Goal: Task Accomplishment & Management: Use online tool/utility

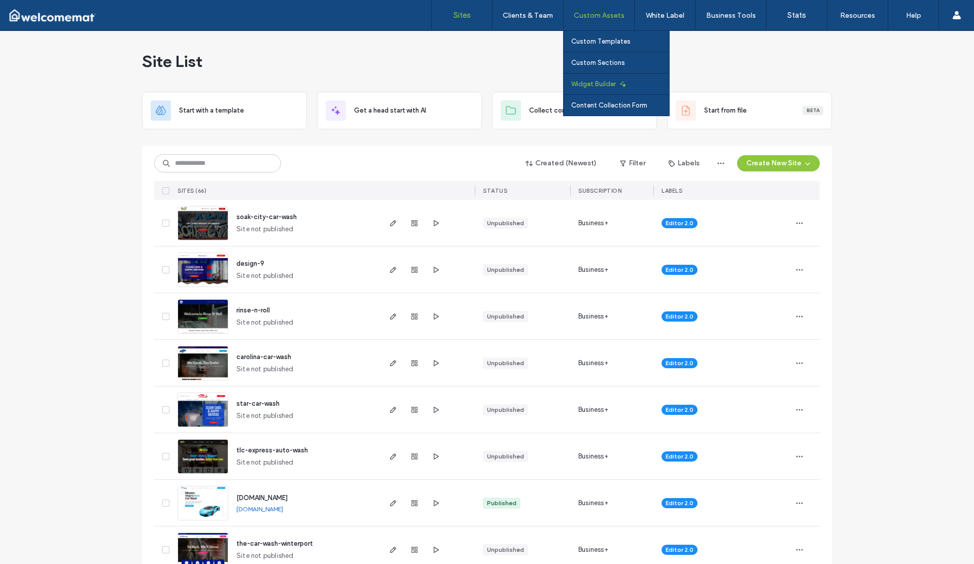
click at [604, 78] on link "Widget Builder" at bounding box center [620, 84] width 98 height 21
click at [601, 79] on link "Widget Builder" at bounding box center [620, 84] width 98 height 21
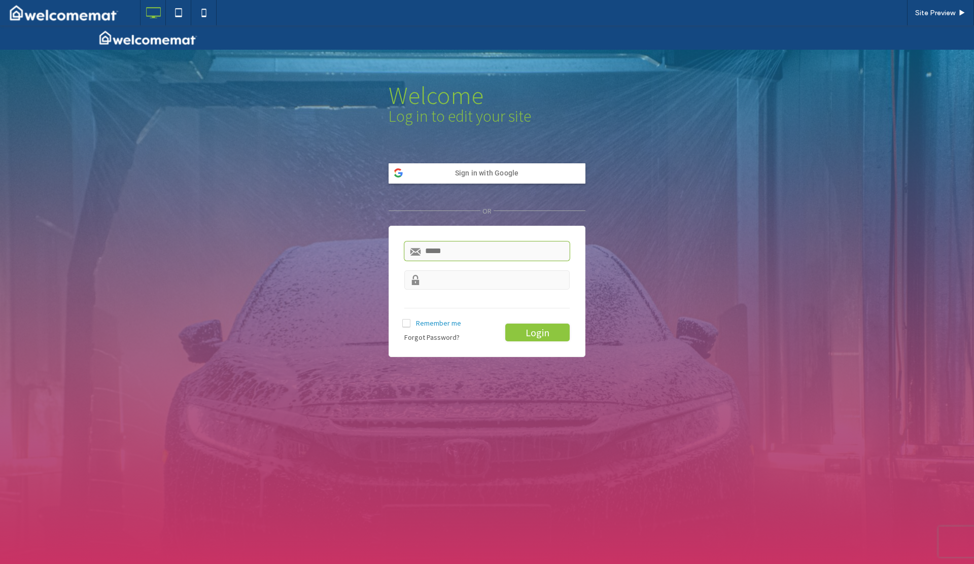
click at [473, 250] on input "text" at bounding box center [486, 251] width 165 height 19
click at [447, 255] on input "text" at bounding box center [486, 251] width 165 height 19
type input "**********"
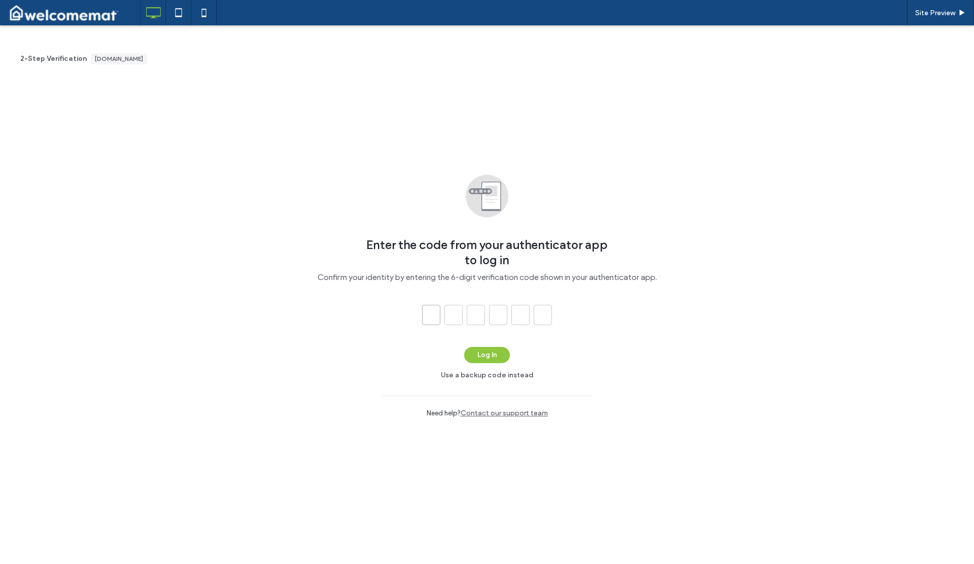
type input "*"
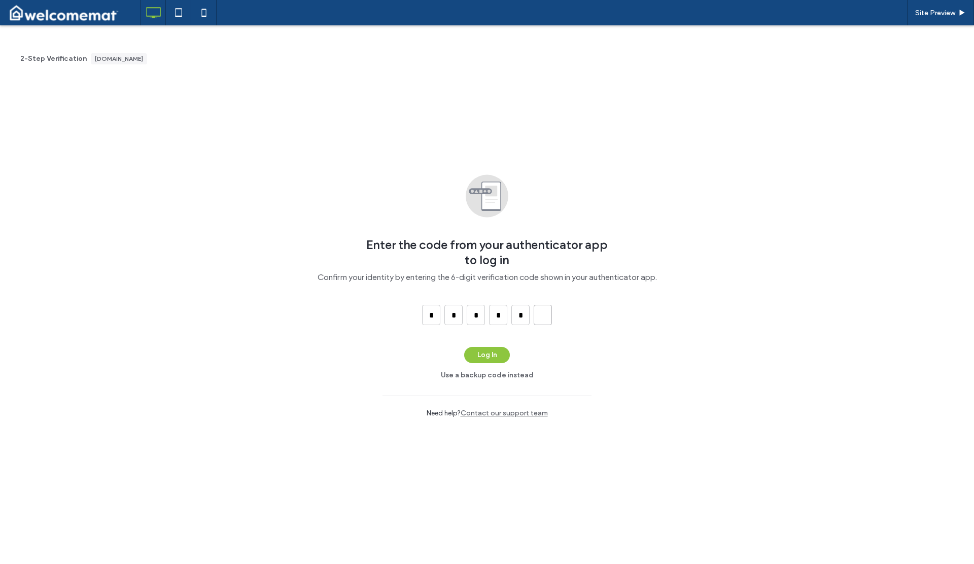
type input "*"
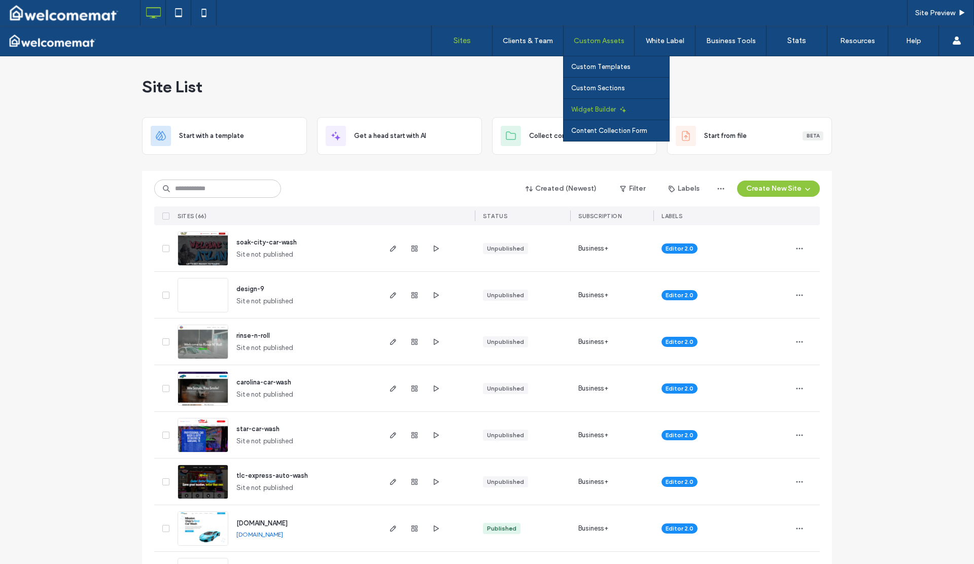
click at [610, 109] on label "Widget Builder" at bounding box center [593, 110] width 45 height 8
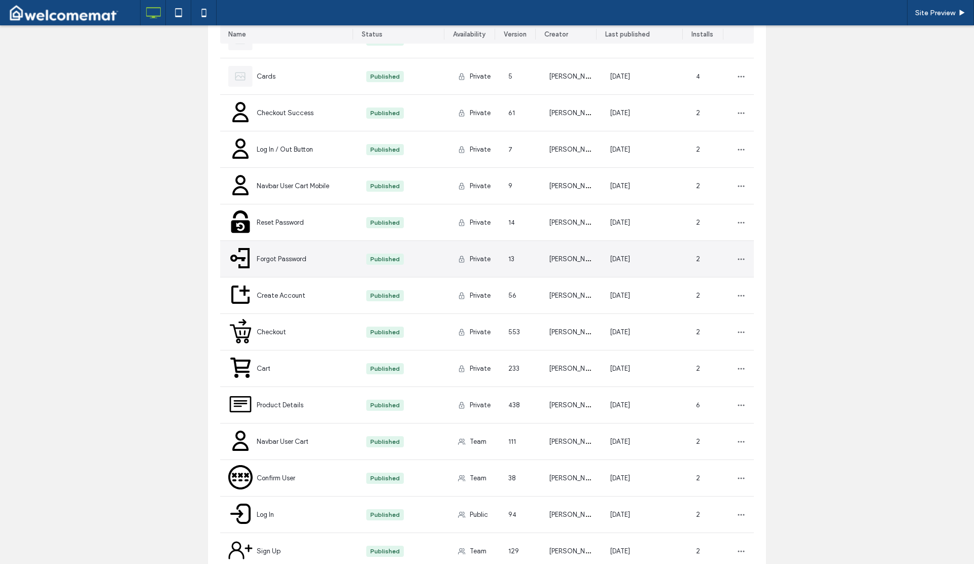
scroll to position [234, 0]
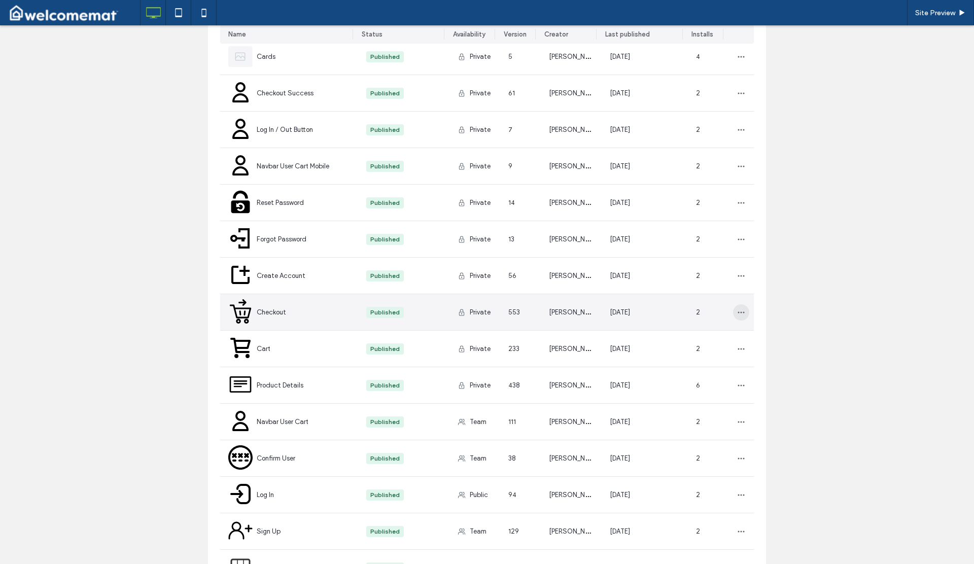
click at [737, 316] on icon "button" at bounding box center [741, 313] width 8 height 8
click at [748, 353] on span at bounding box center [742, 358] width 12 height 11
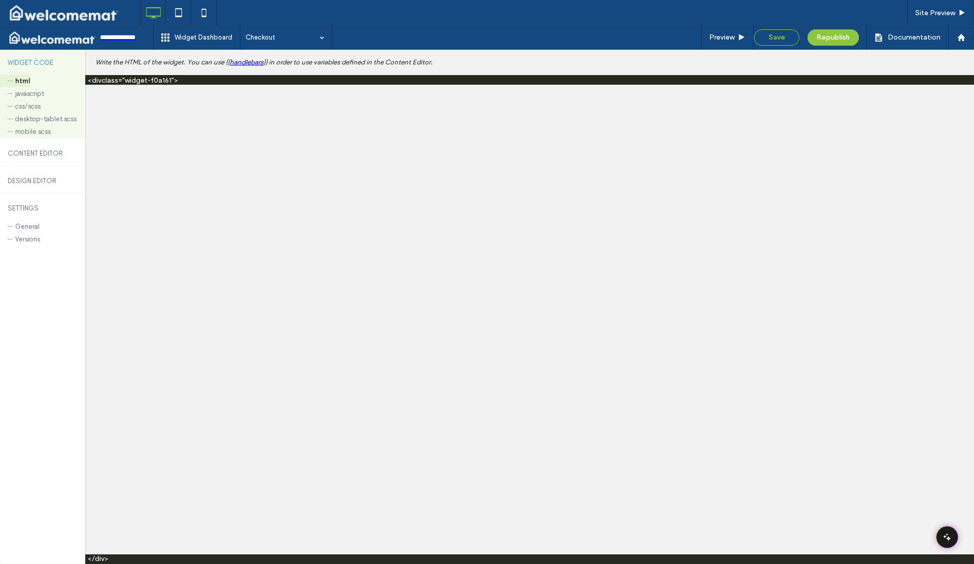
scroll to position [0, 0]
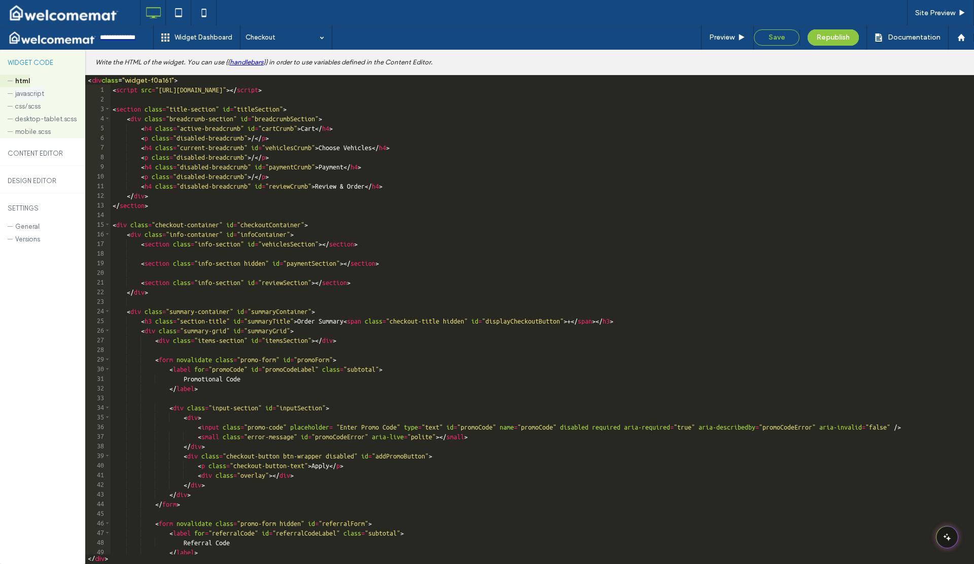
click at [30, 92] on label "javascript" at bounding box center [29, 93] width 29 height 13
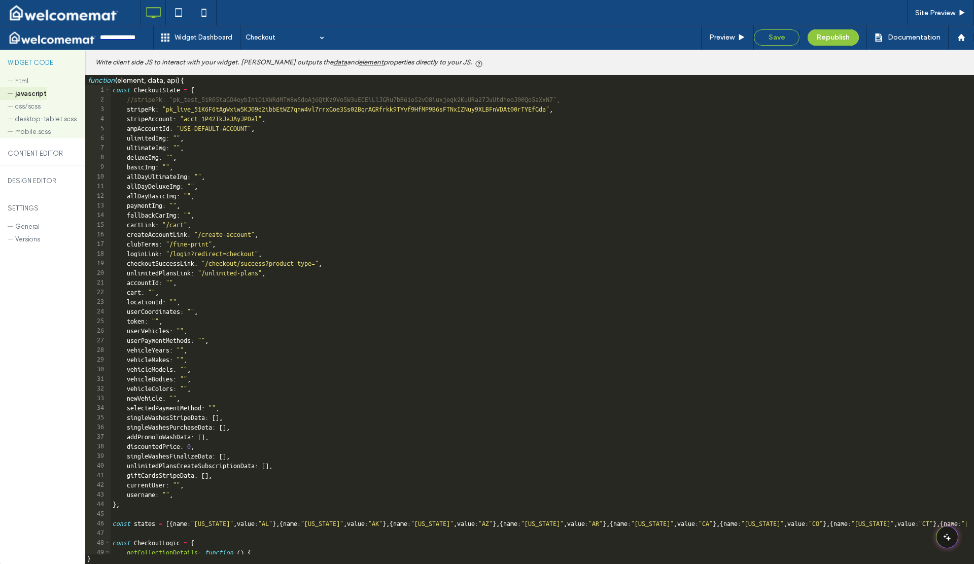
type textarea "**********"
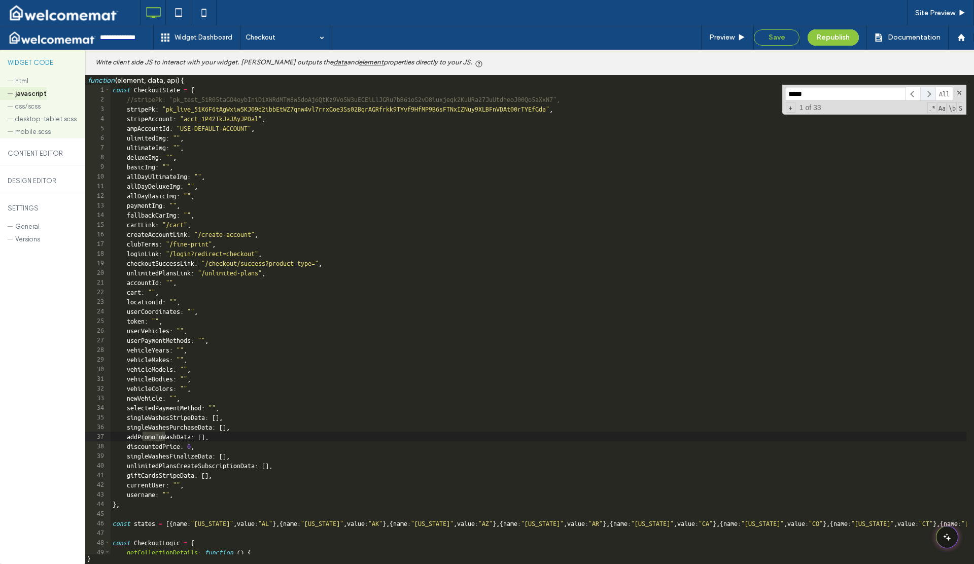
type input "*****"
click at [930, 93] on span at bounding box center [928, 94] width 15 height 15
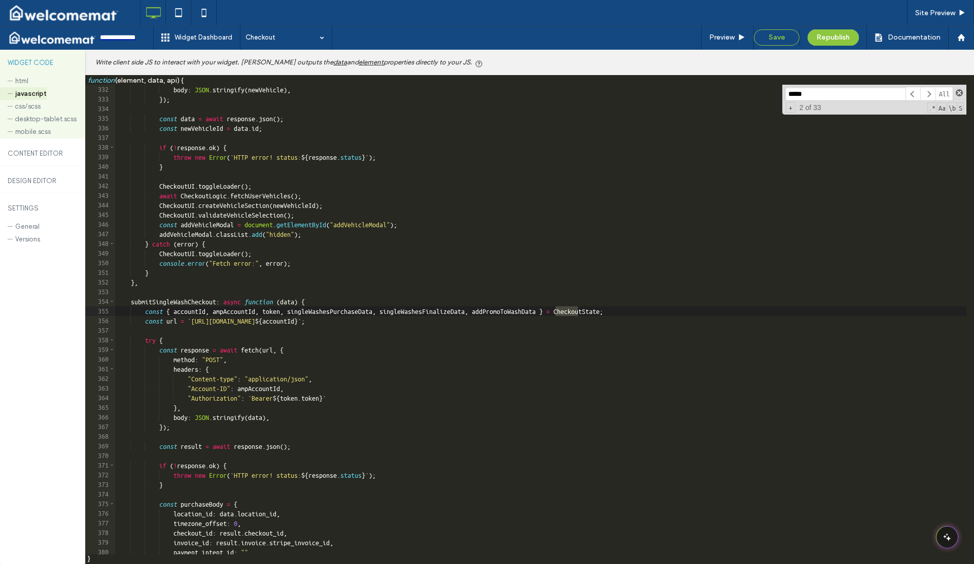
click at [959, 93] on span at bounding box center [959, 92] width 7 height 7
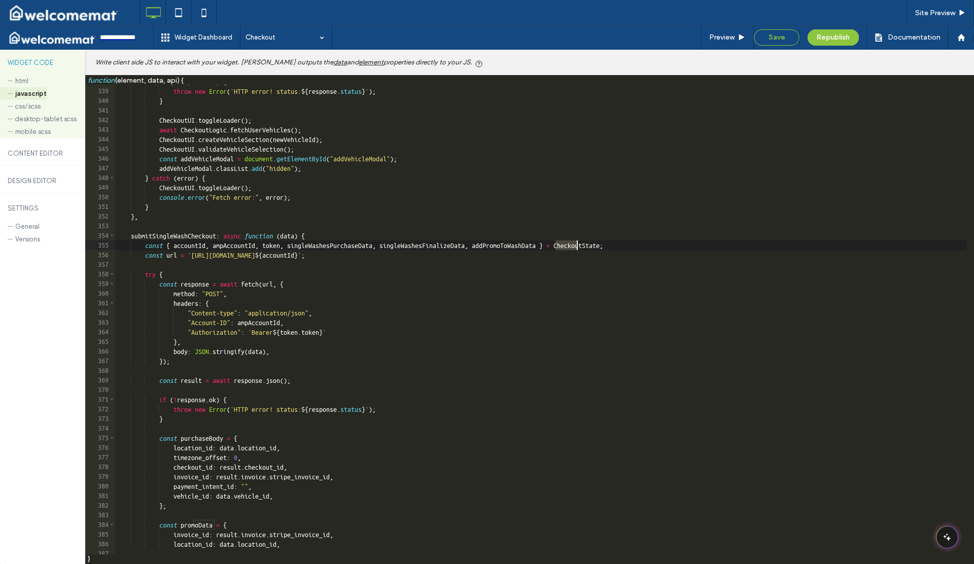
scroll to position [2727, 0]
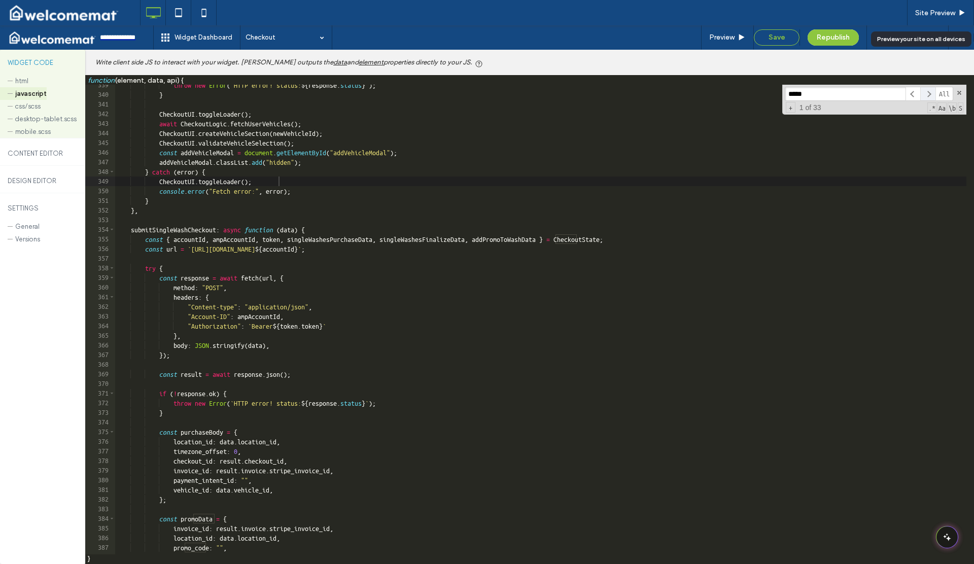
click at [927, 93] on span at bounding box center [928, 94] width 15 height 15
click at [926, 93] on span at bounding box center [928, 94] width 15 height 15
click at [914, 93] on span at bounding box center [913, 94] width 15 height 15
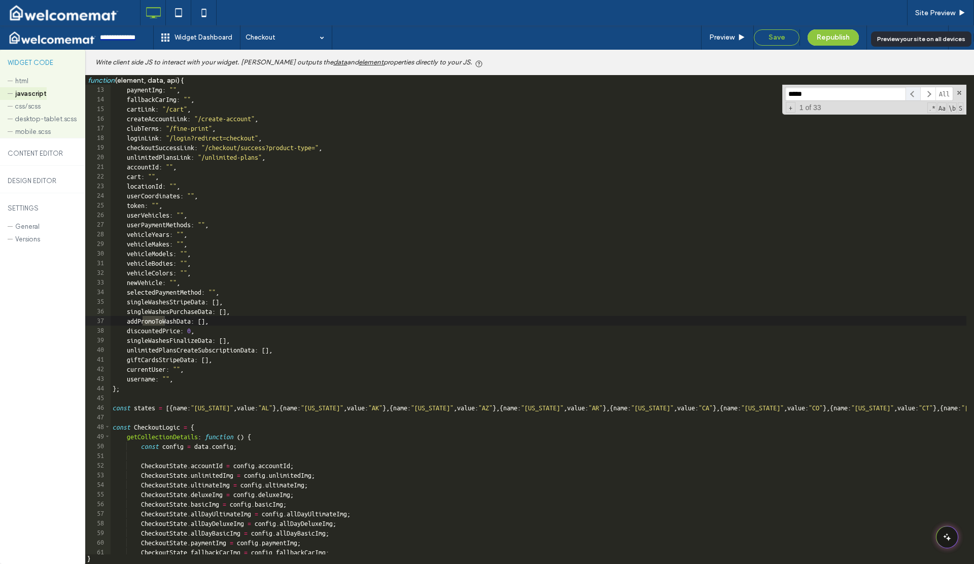
scroll to position [97, 0]
click at [928, 94] on span at bounding box center [928, 94] width 15 height 15
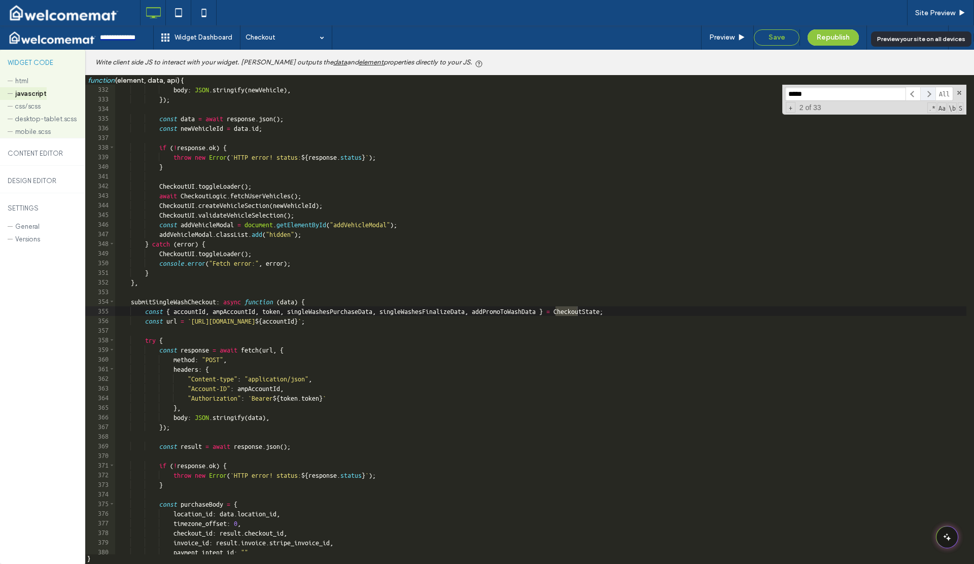
click at [928, 93] on span at bounding box center [928, 94] width 15 height 15
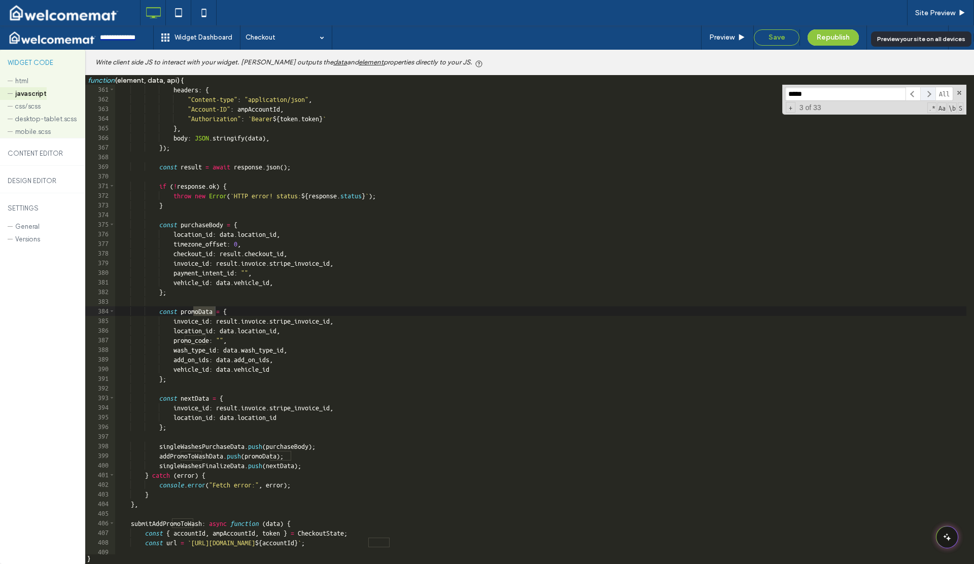
scroll to position [2901, 0]
click at [928, 93] on span at bounding box center [928, 94] width 15 height 15
click at [927, 93] on span at bounding box center [928, 94] width 15 height 15
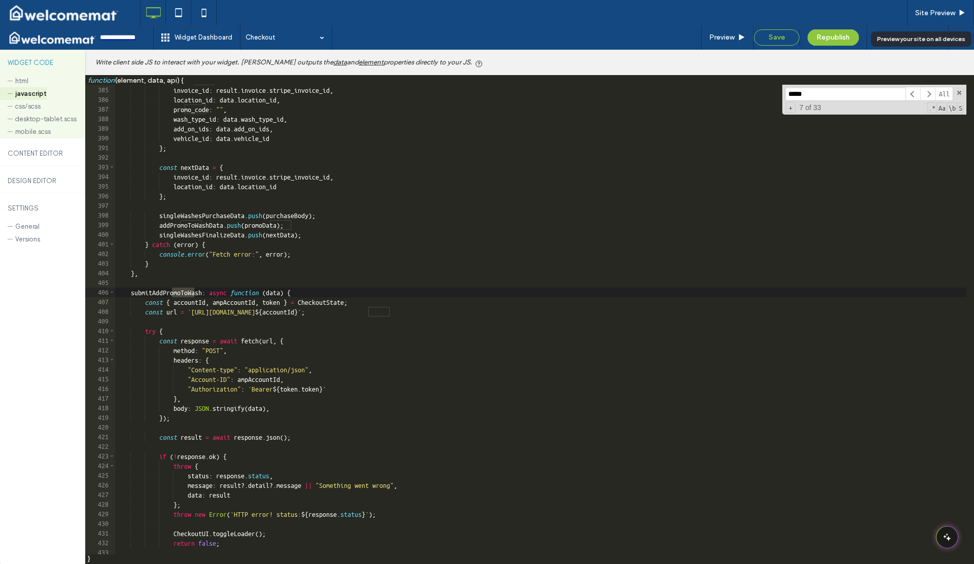
scroll to position [3093, 0]
click at [930, 92] on span at bounding box center [928, 94] width 15 height 15
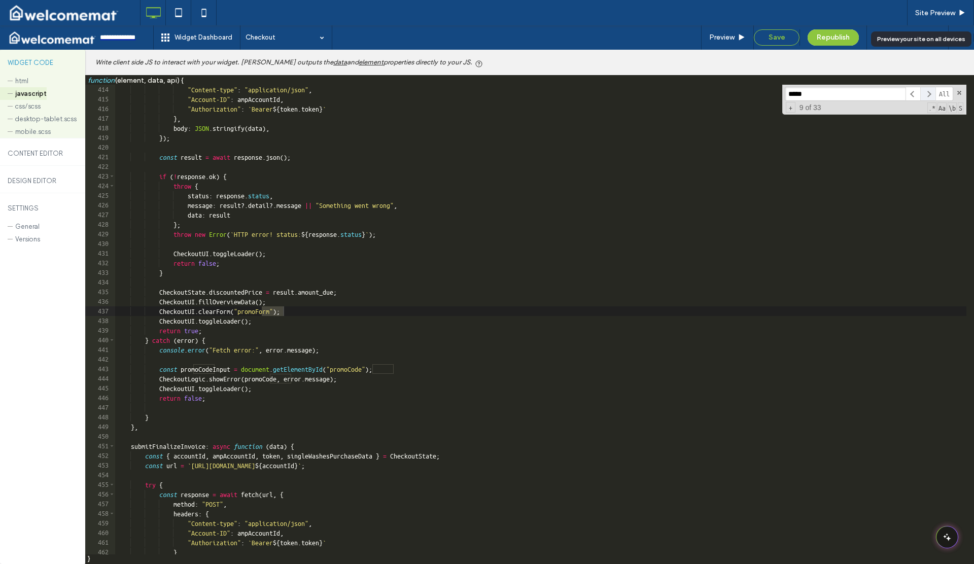
scroll to position [3328, 0]
click at [930, 92] on span at bounding box center [928, 94] width 15 height 15
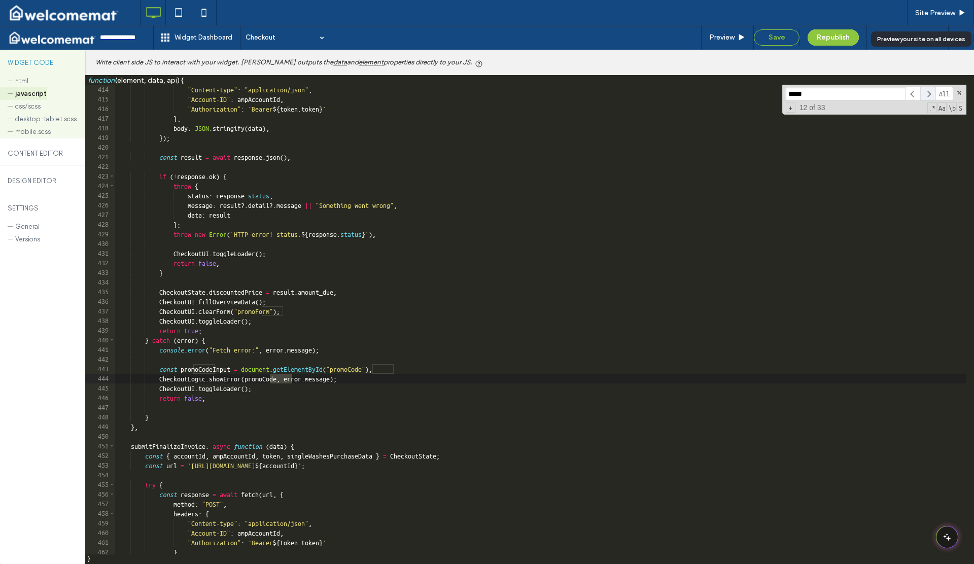
scroll to position [6172, 0]
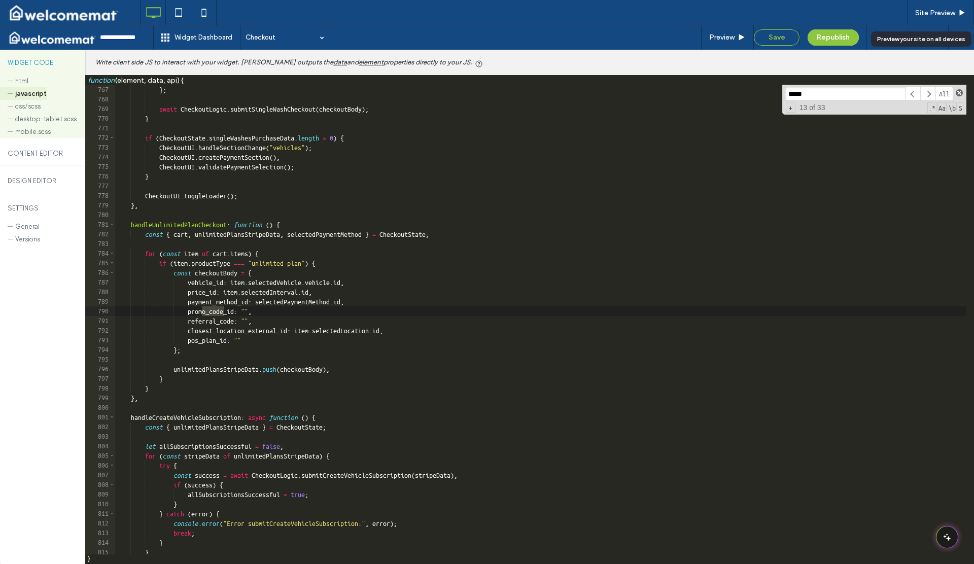
click at [957, 91] on span at bounding box center [959, 92] width 7 height 7
type textarea "**********"
